Goal: Task Accomplishment & Management: Complete application form

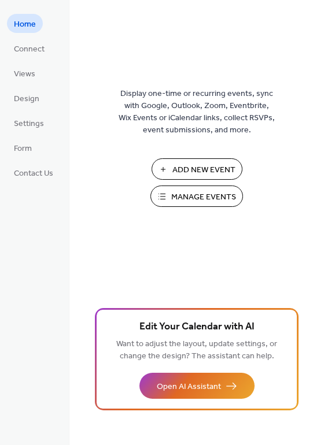
click at [189, 194] on span "Manage Events" at bounding box center [203, 197] width 65 height 12
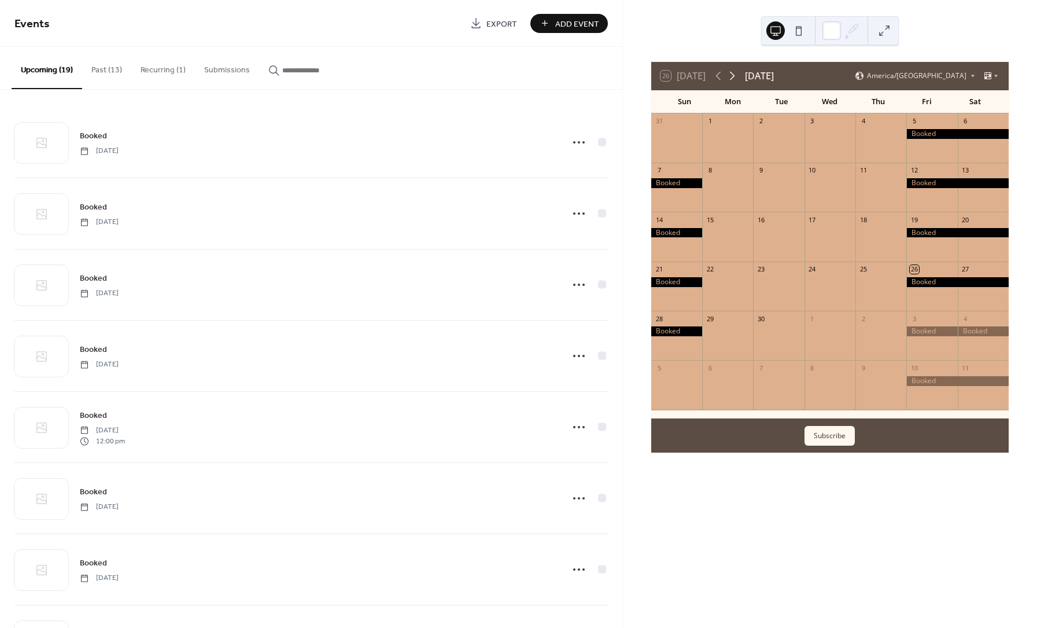
click at [733, 73] on icon at bounding box center [732, 76] width 5 height 9
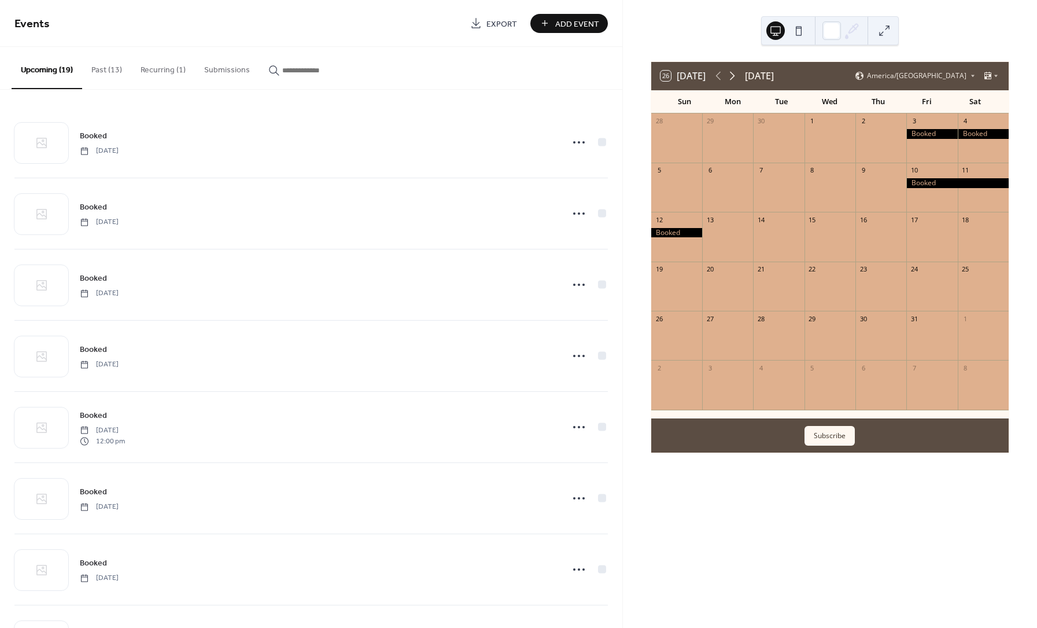
click at [733, 74] on icon at bounding box center [732, 76] width 14 height 14
click at [733, 73] on icon at bounding box center [732, 76] width 5 height 9
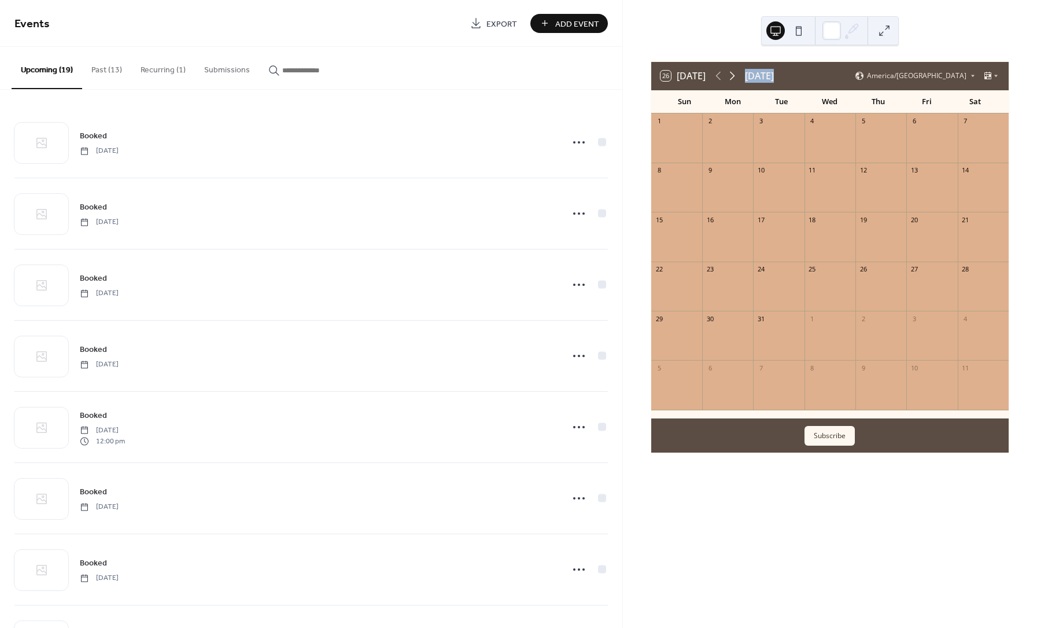
click at [733, 73] on icon at bounding box center [732, 76] width 5 height 9
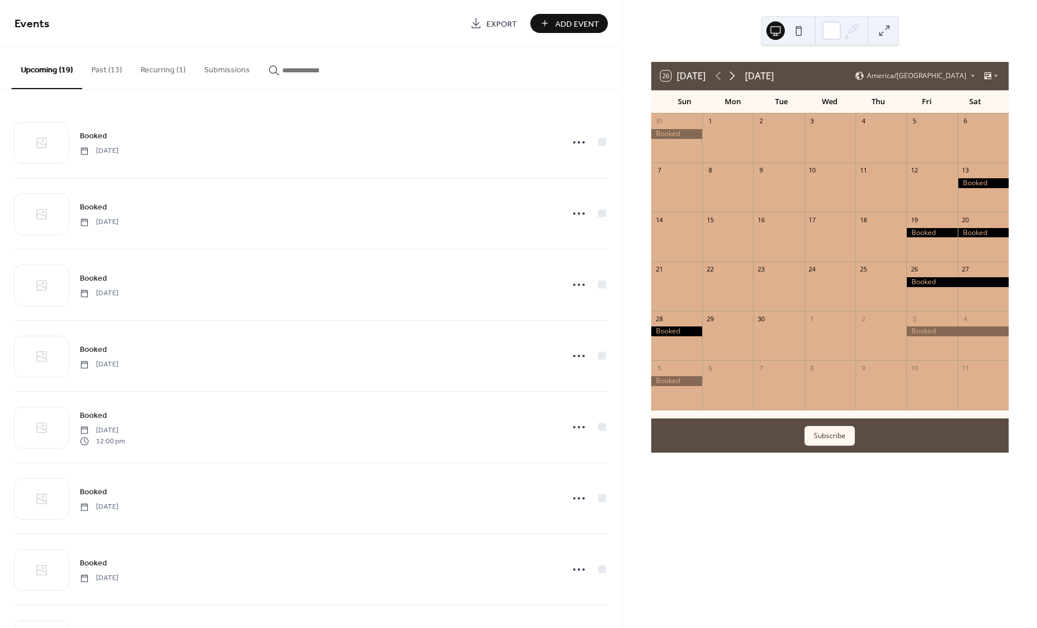
click at [733, 73] on icon at bounding box center [732, 76] width 5 height 9
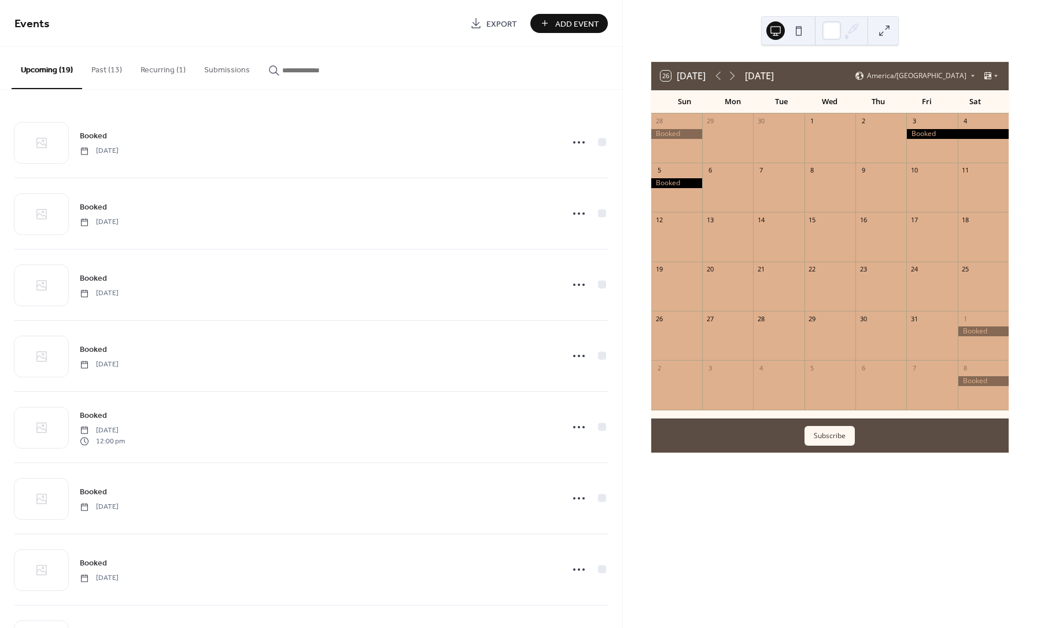
click at [568, 24] on span "Add Event" at bounding box center [577, 24] width 44 height 12
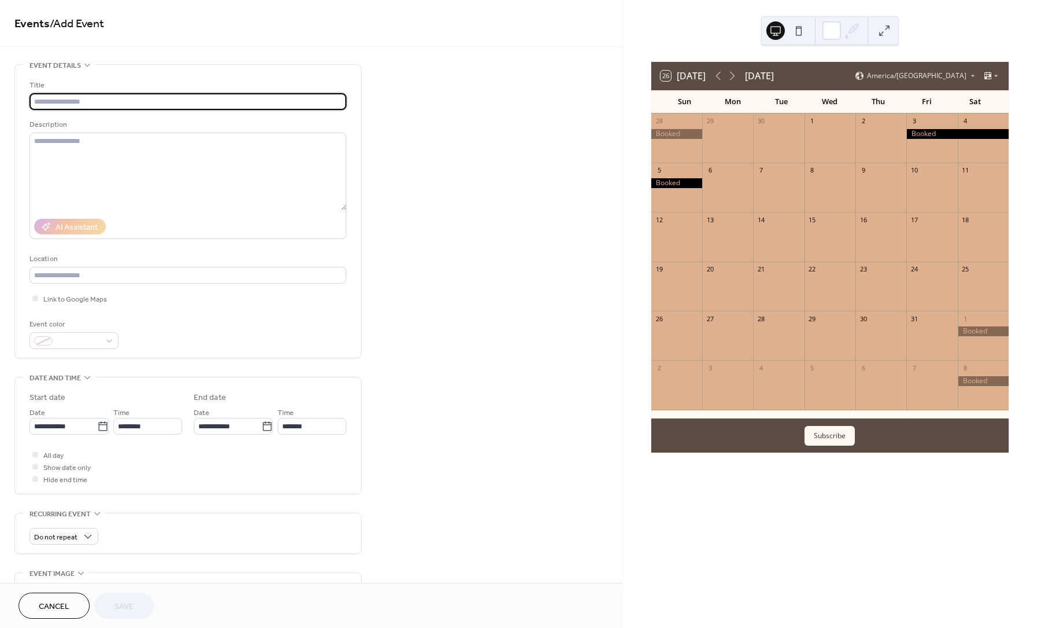
click at [127, 104] on input "text" at bounding box center [188, 101] width 317 height 17
type input "******"
click at [101, 428] on icon at bounding box center [103, 427] width 12 height 12
click at [97, 428] on input "**********" at bounding box center [64, 426] width 68 height 17
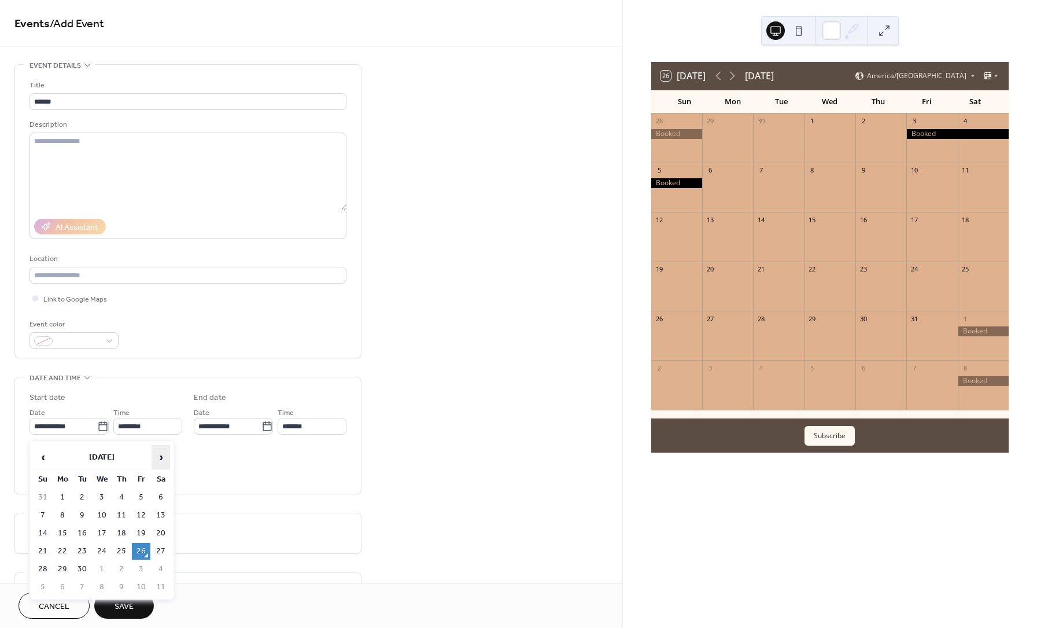
click at [156, 453] on span "›" at bounding box center [160, 456] width 17 height 23
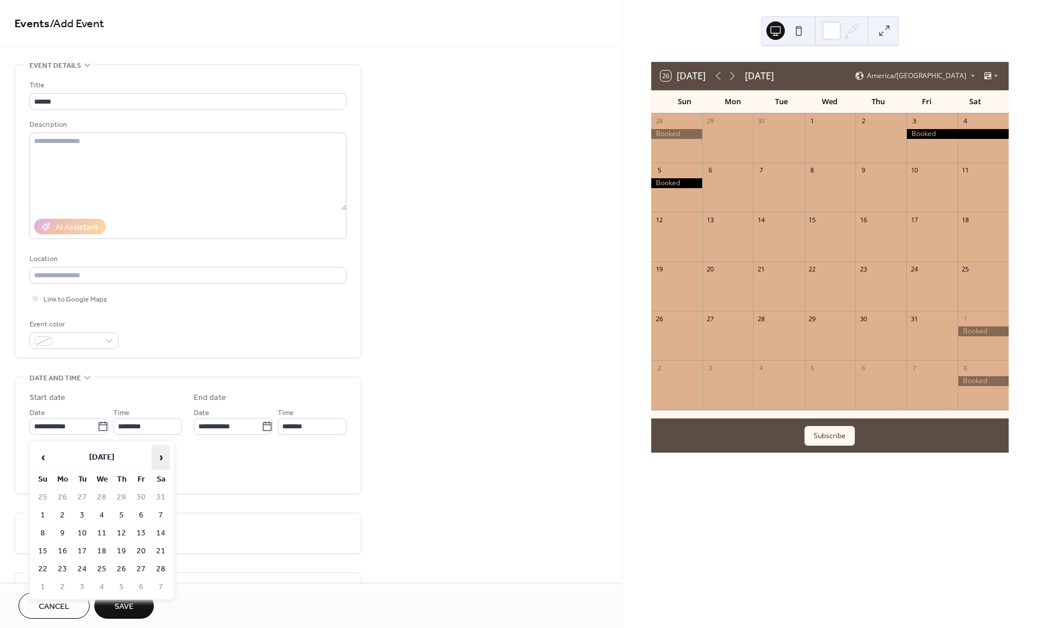
click at [156, 453] on span "›" at bounding box center [160, 456] width 17 height 23
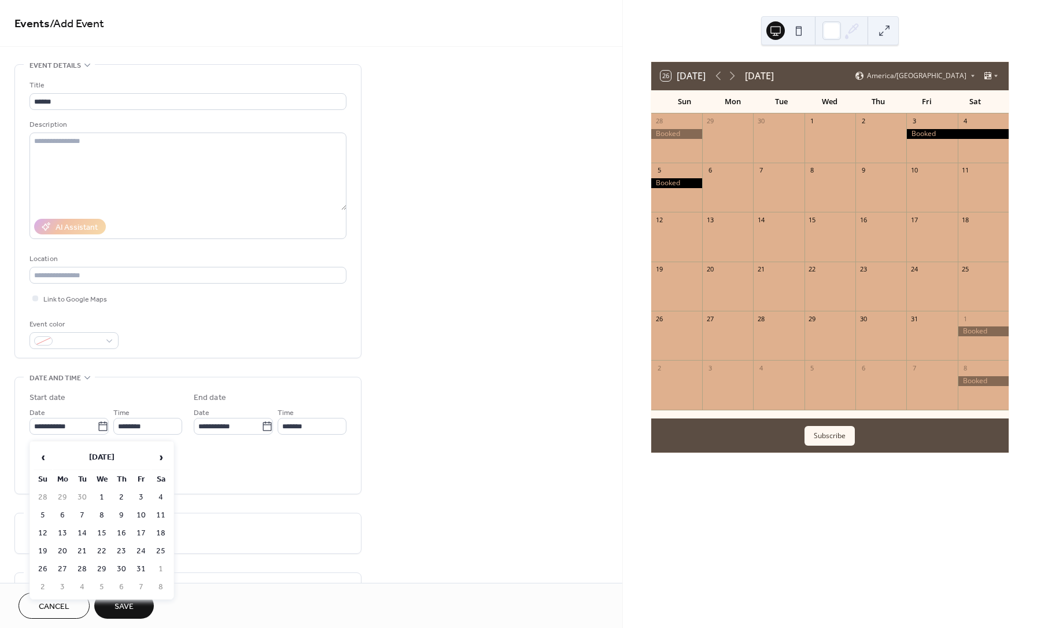
click at [157, 529] on td "18" at bounding box center [161, 533] width 19 height 17
type input "**********"
click at [37, 456] on div at bounding box center [35, 454] width 6 height 6
click at [111, 599] on button "Save" at bounding box center [124, 605] width 60 height 26
